Goal: Navigation & Orientation: Understand site structure

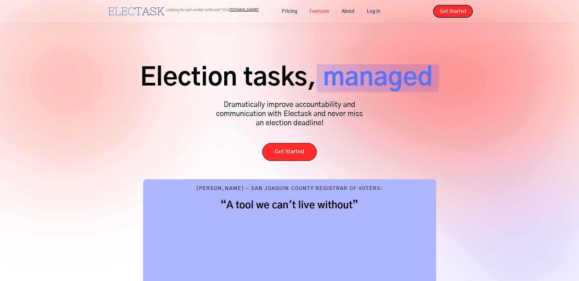
click at [316, 10] on link "Features" at bounding box center [319, 11] width 32 height 13
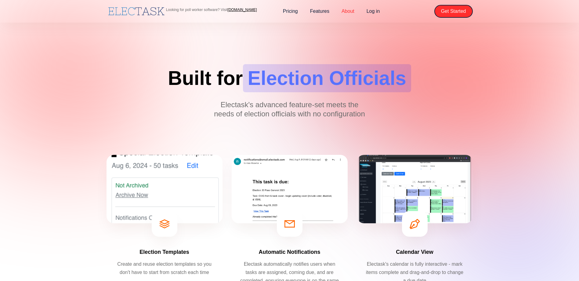
click at [349, 11] on link "About" at bounding box center [347, 11] width 25 height 13
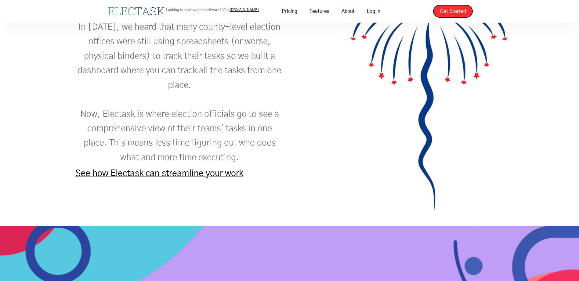
scroll to position [793, 0]
click at [202, 178] on link "See how Electask can streamline your work" at bounding box center [159, 173] width 168 height 9
